Goal: Information Seeking & Learning: Learn about a topic

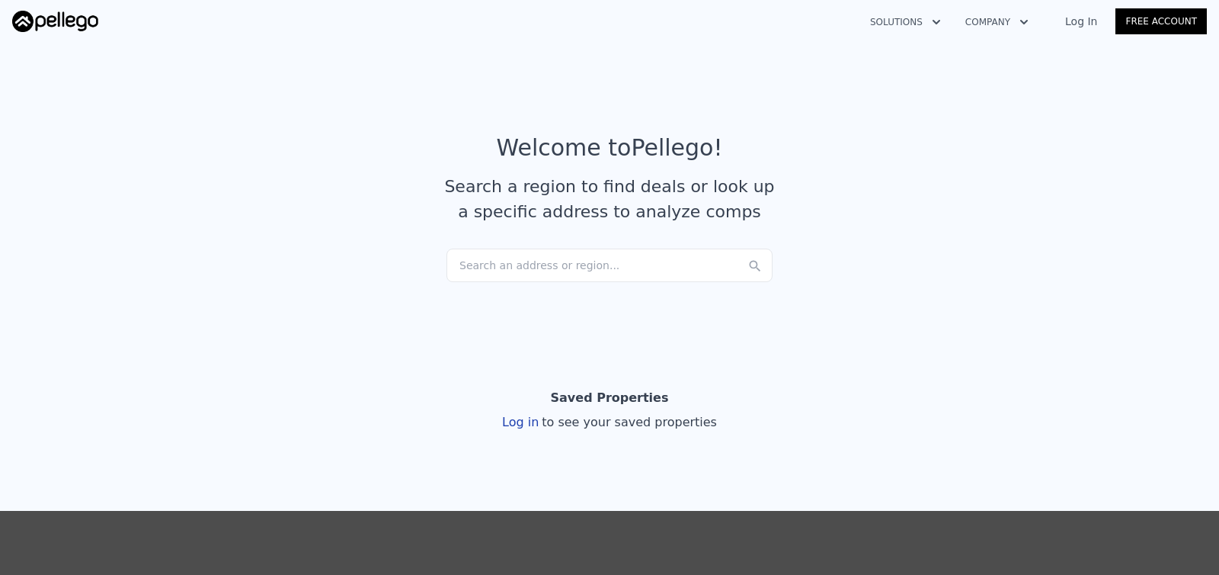
click at [651, 259] on div "Search an address or region..." at bounding box center [610, 265] width 326 height 34
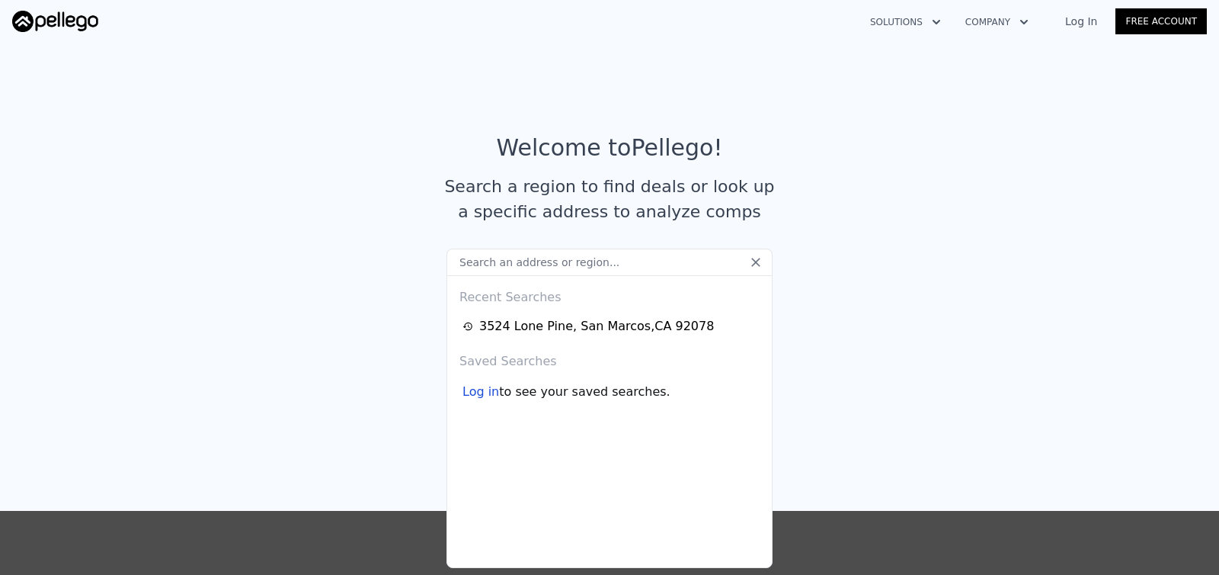
click at [638, 264] on input "text" at bounding box center [610, 261] width 326 height 27
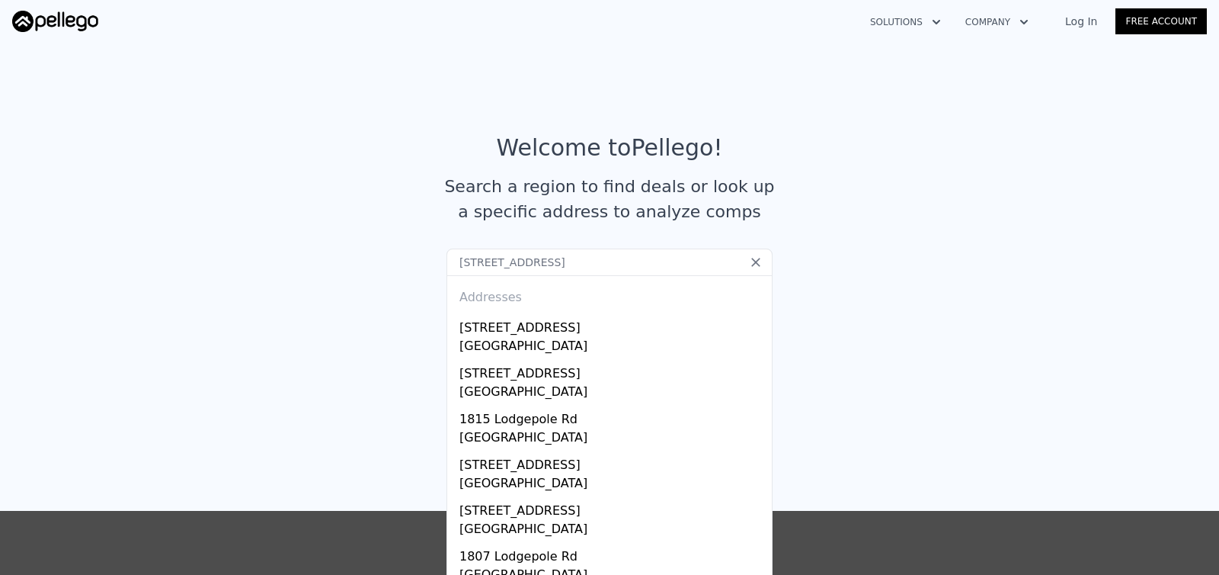
drag, startPoint x: 478, startPoint y: 264, endPoint x: 440, endPoint y: 259, distance: 37.6
click at [447, 259] on input "[STREET_ADDRESS]" at bounding box center [610, 261] width 326 height 27
type input "[GEOGRAPHIC_DATA]"
click at [830, 322] on section "Welcome to Pellego ! Search a region to find deals or look up a specific addres…" at bounding box center [609, 185] width 1219 height 297
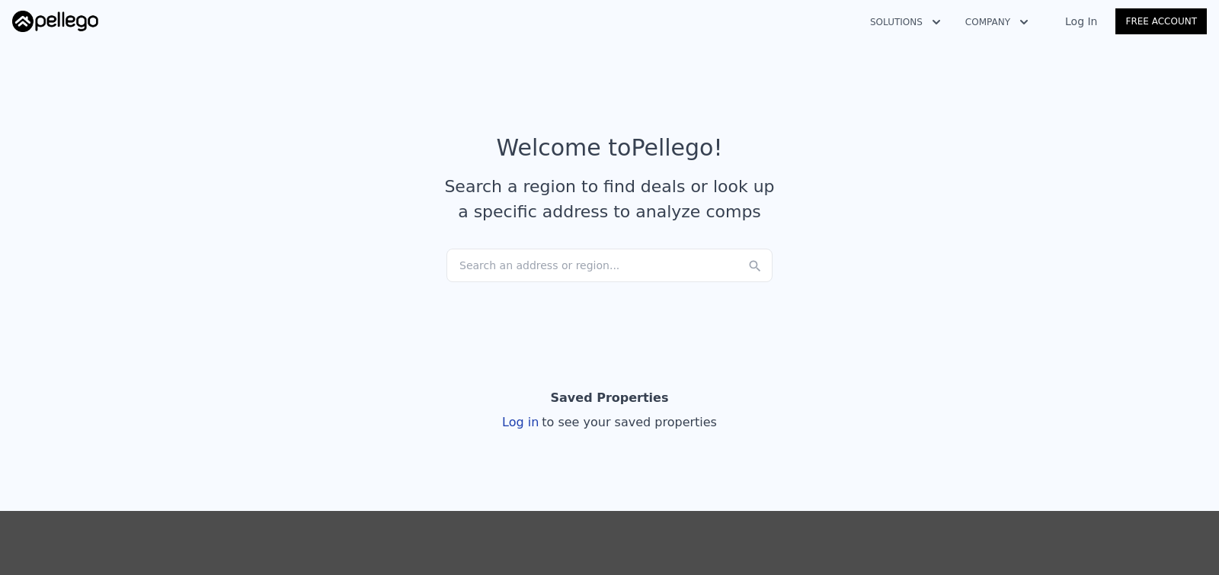
click at [647, 262] on div "Search an address or region..." at bounding box center [610, 265] width 326 height 34
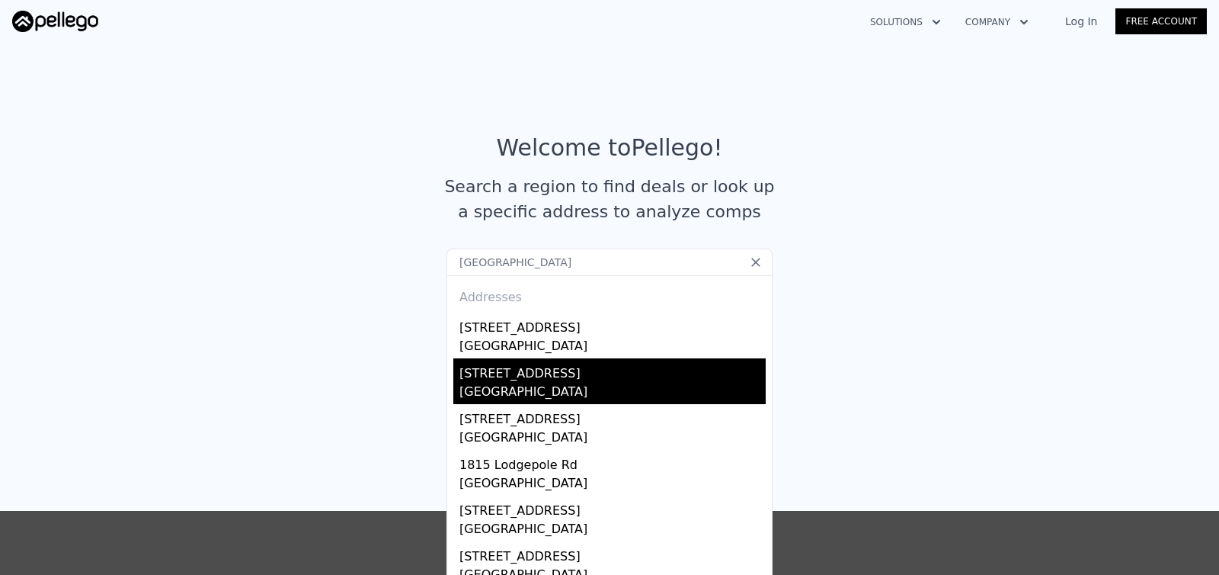
type input "[GEOGRAPHIC_DATA]"
click at [594, 373] on div "[STREET_ADDRESS]" at bounding box center [612, 370] width 306 height 24
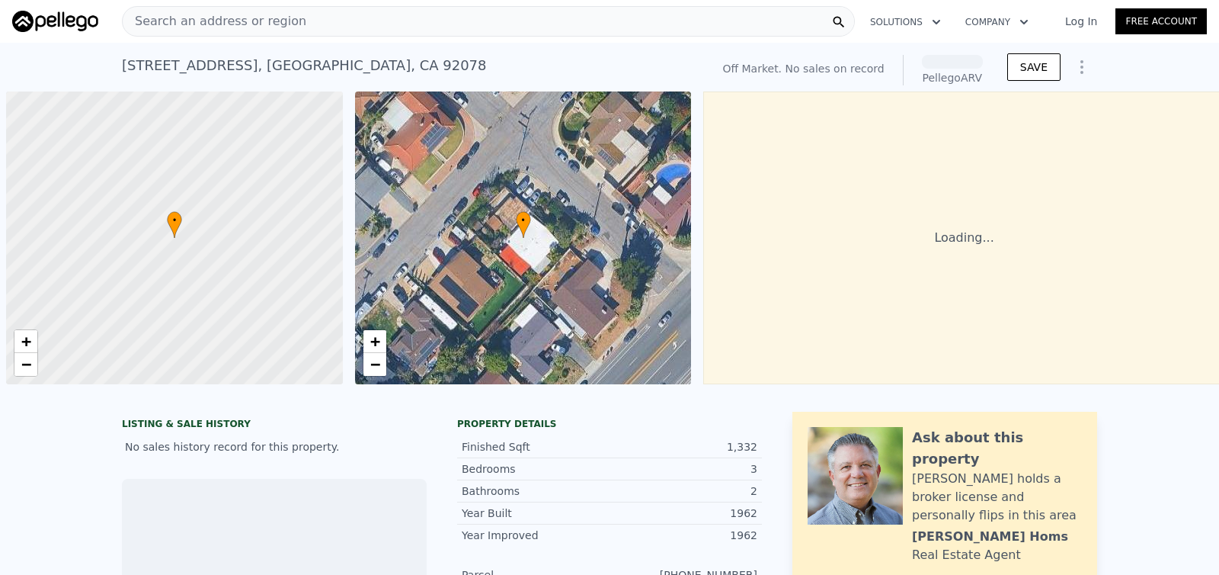
scroll to position [0, 6]
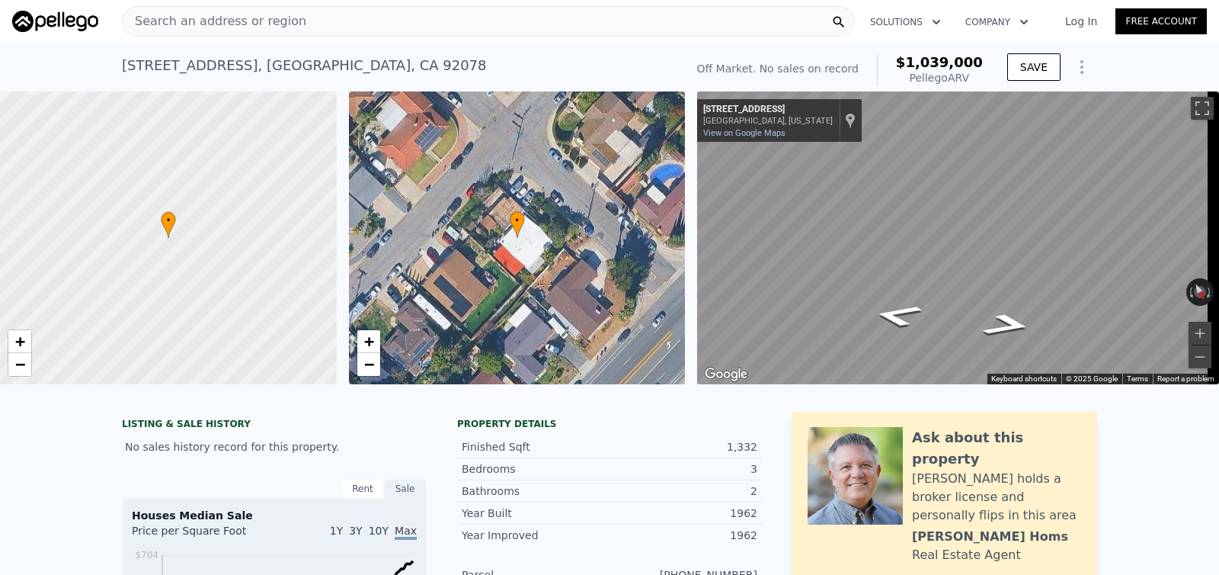
click at [517, 261] on div "• + −" at bounding box center [517, 237] width 337 height 293
click at [367, 342] on span "+" at bounding box center [368, 340] width 10 height 19
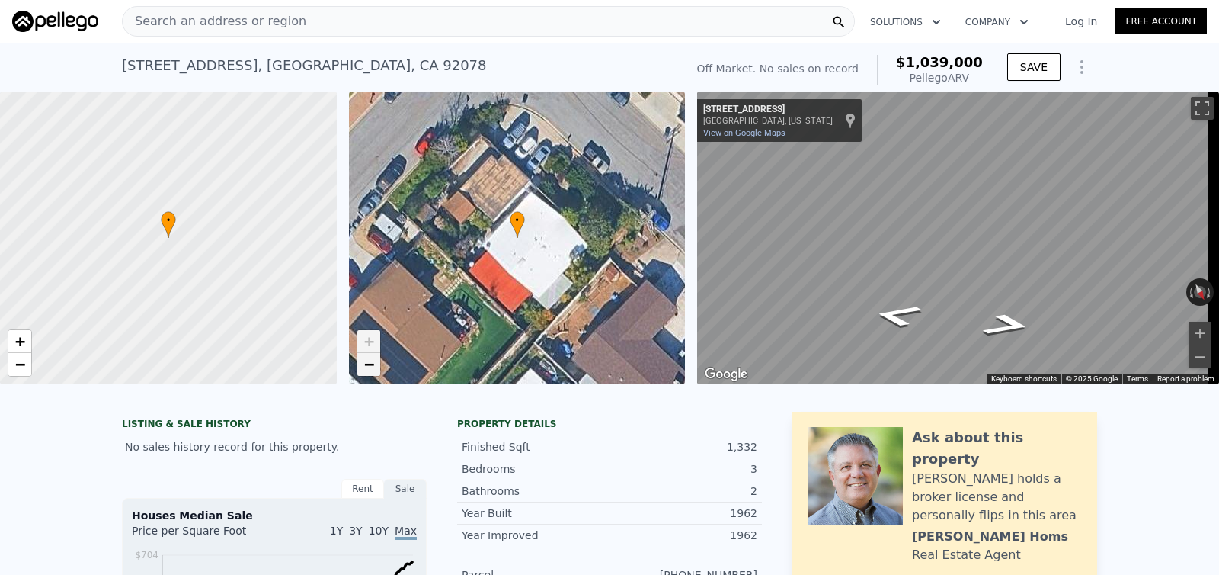
click at [370, 370] on span "−" at bounding box center [368, 363] width 10 height 19
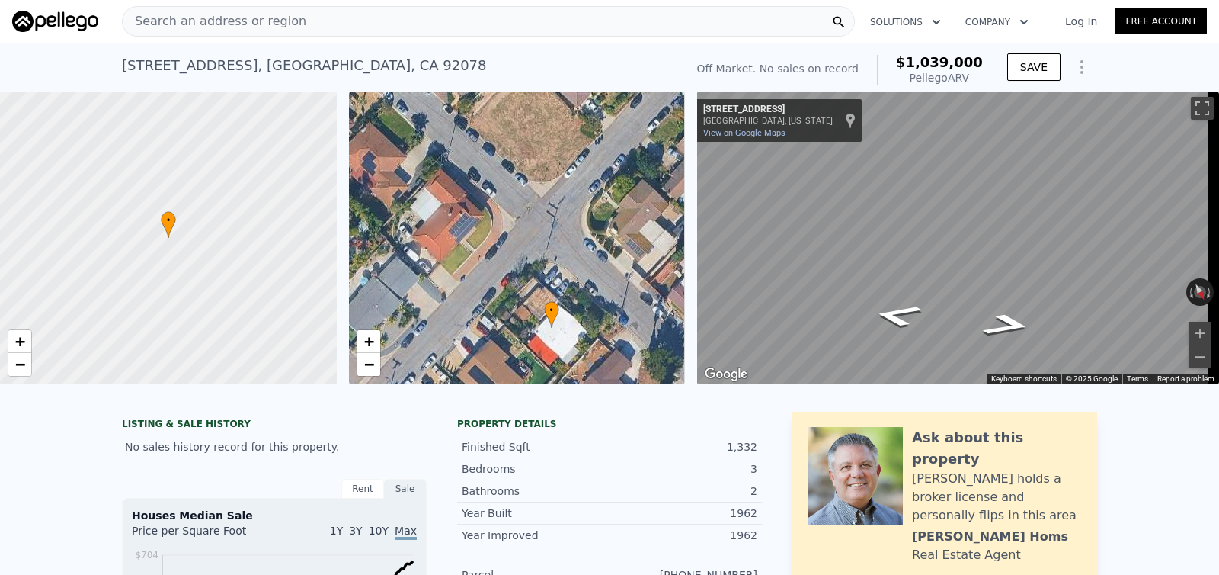
drag, startPoint x: 494, startPoint y: 236, endPoint x: 528, endPoint y: 326, distance: 96.2
click at [528, 326] on div "• + −" at bounding box center [517, 237] width 337 height 293
click at [363, 368] on link "−" at bounding box center [368, 364] width 23 height 23
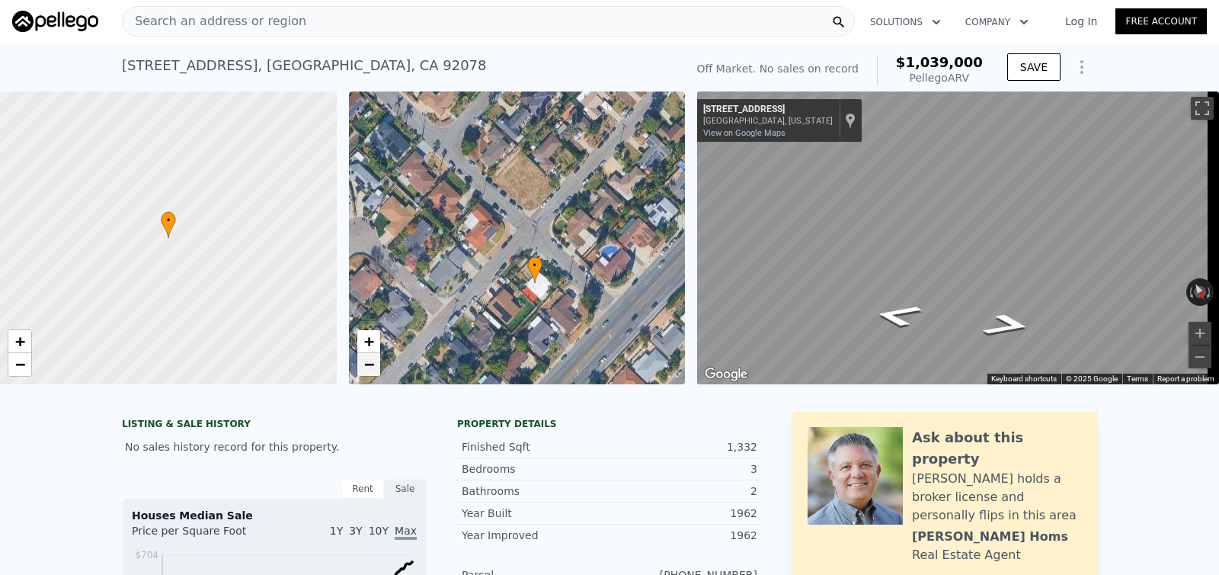
click at [363, 368] on link "−" at bounding box center [368, 364] width 23 height 23
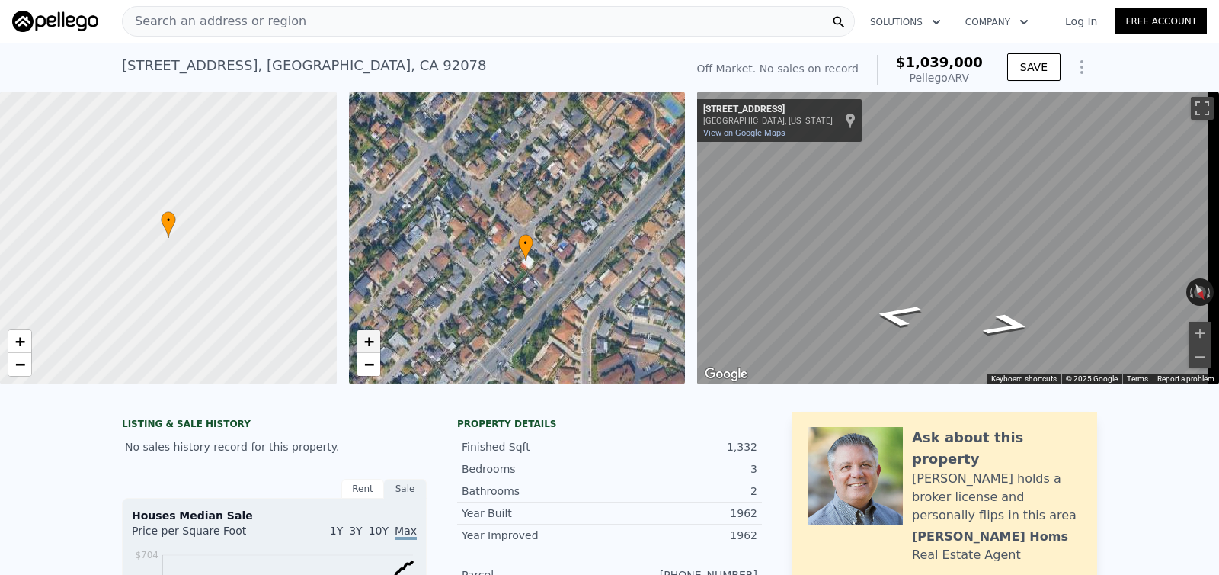
click at [374, 335] on link "+" at bounding box center [368, 341] width 23 height 23
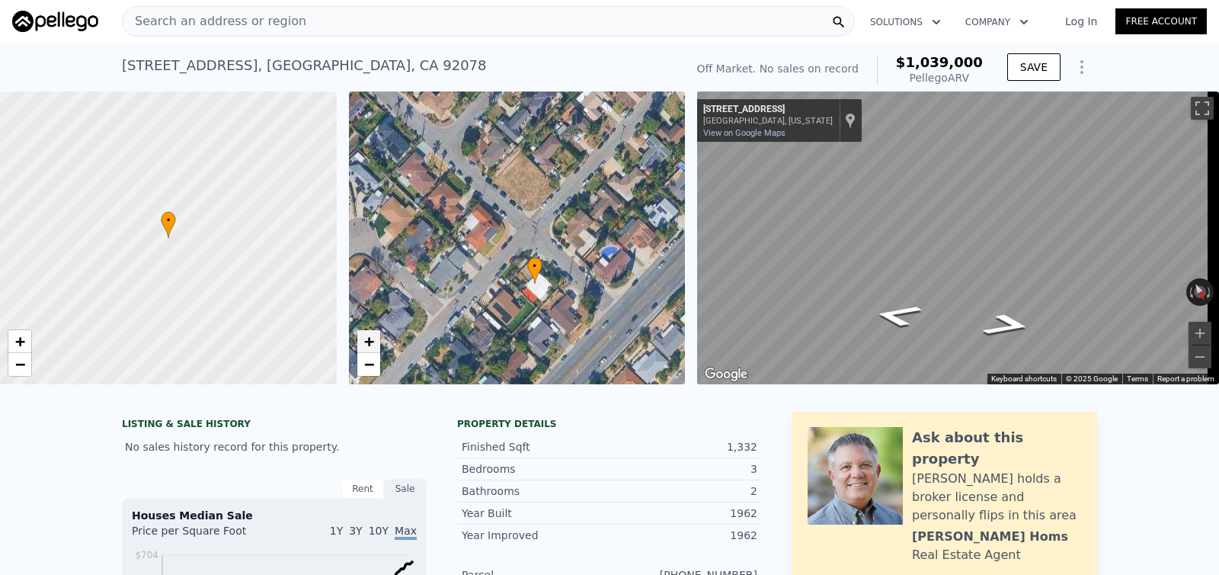
click at [374, 335] on link "+" at bounding box center [368, 341] width 23 height 23
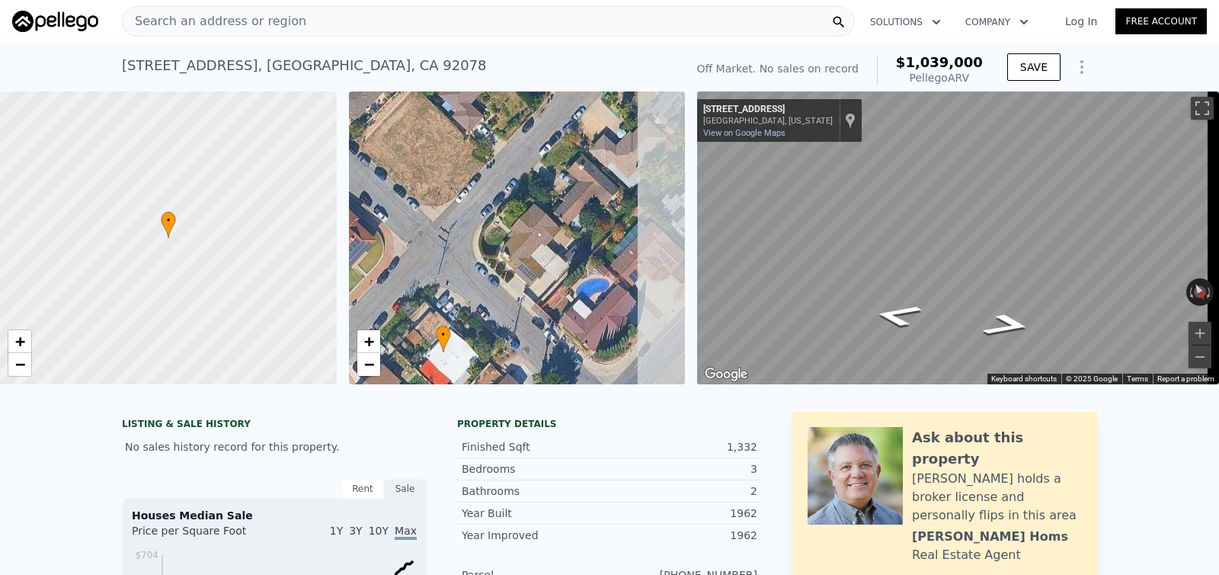
drag, startPoint x: 644, startPoint y: 277, endPoint x: 533, endPoint y: 299, distance: 113.6
click at [533, 299] on div "• + −" at bounding box center [517, 237] width 337 height 293
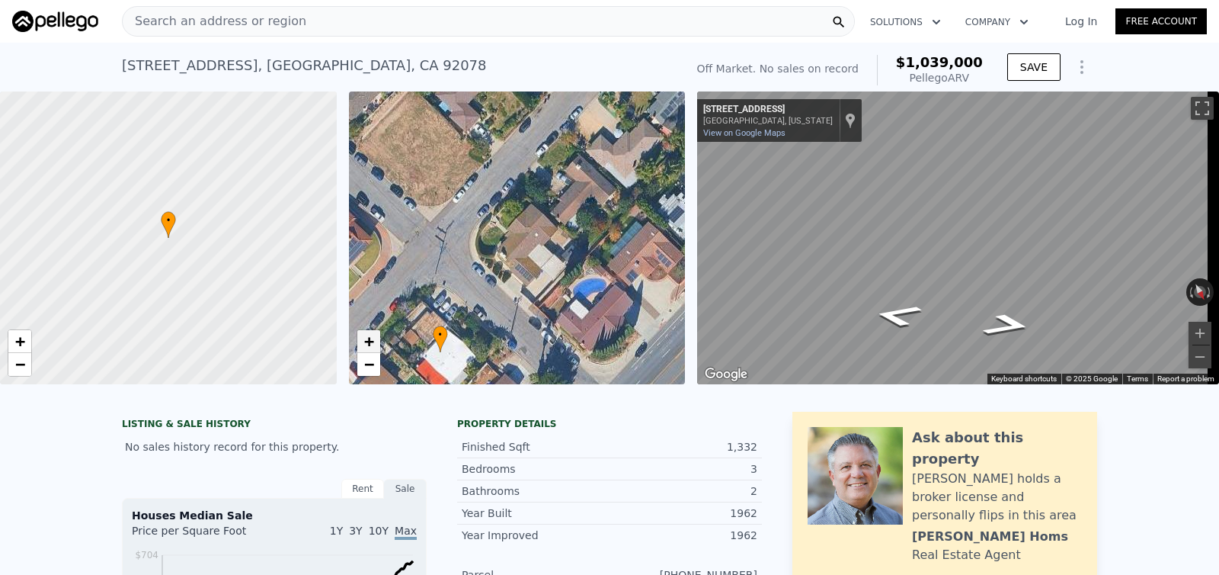
click at [369, 344] on span "+" at bounding box center [368, 340] width 10 height 19
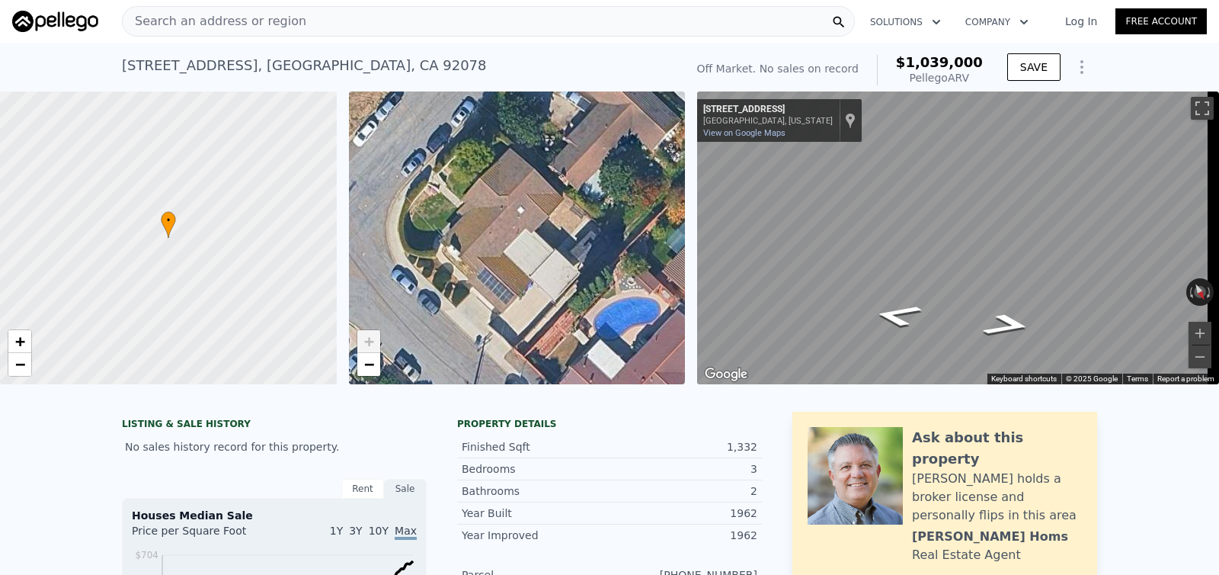
drag, startPoint x: 563, startPoint y: 266, endPoint x: 536, endPoint y: 241, distance: 36.7
click at [536, 243] on div "• + −" at bounding box center [517, 237] width 337 height 293
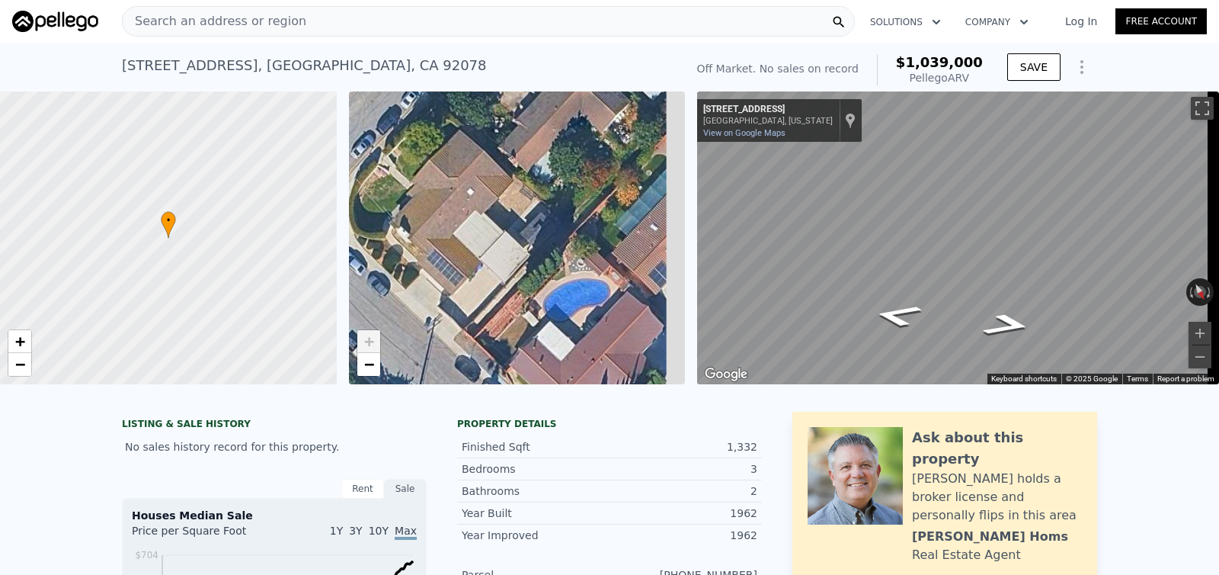
drag, startPoint x: 544, startPoint y: 230, endPoint x: 457, endPoint y: 185, distance: 97.8
click at [466, 194] on div "• + −" at bounding box center [517, 237] width 337 height 293
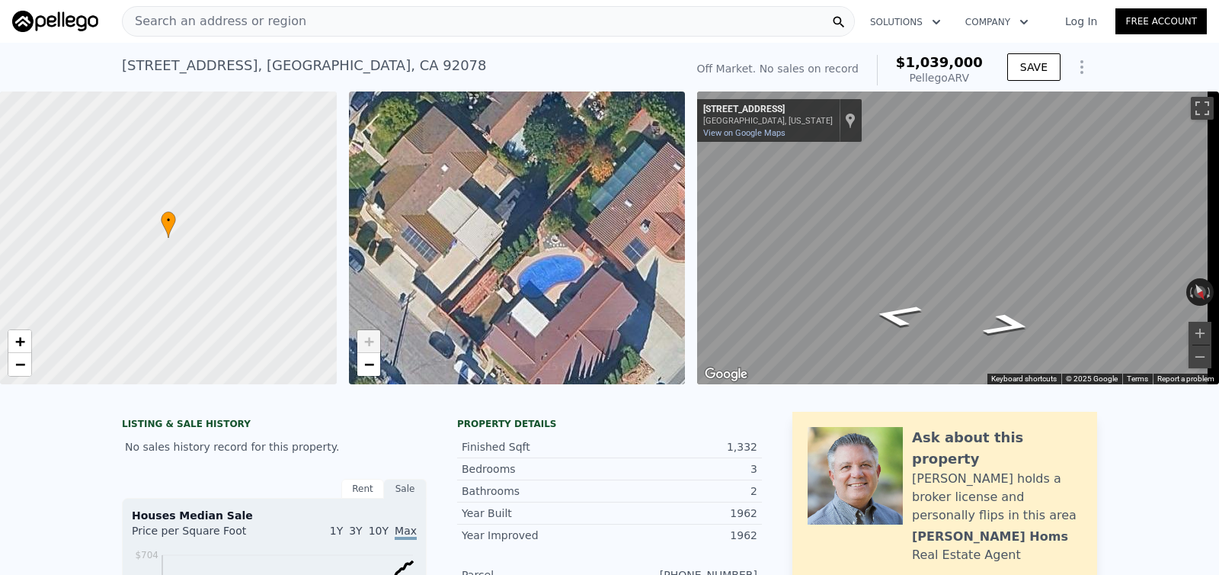
click at [467, 159] on div "• + −" at bounding box center [517, 237] width 337 height 293
